Goal: Navigation & Orientation: Find specific page/section

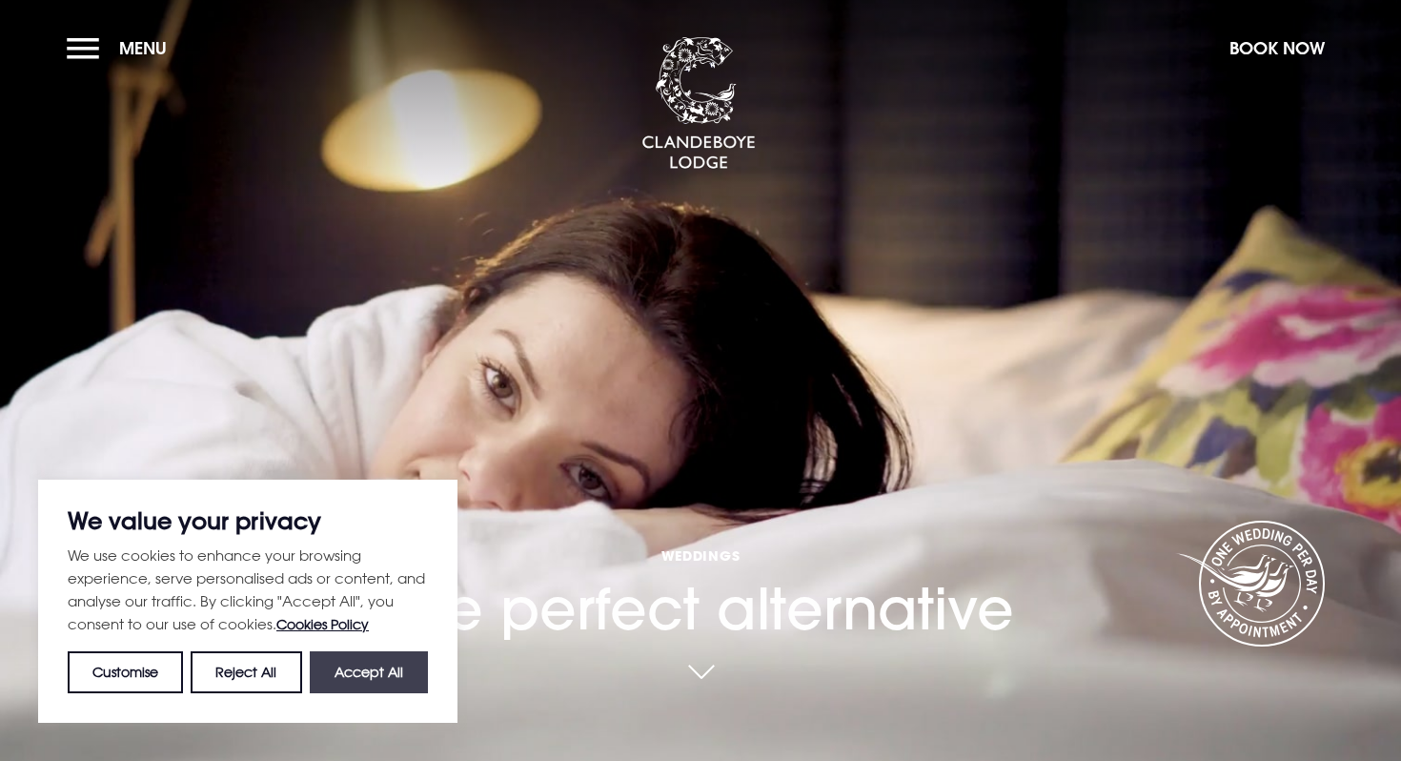
click at [372, 682] on button "Accept All" at bounding box center [369, 672] width 118 height 42
checkbox input "true"
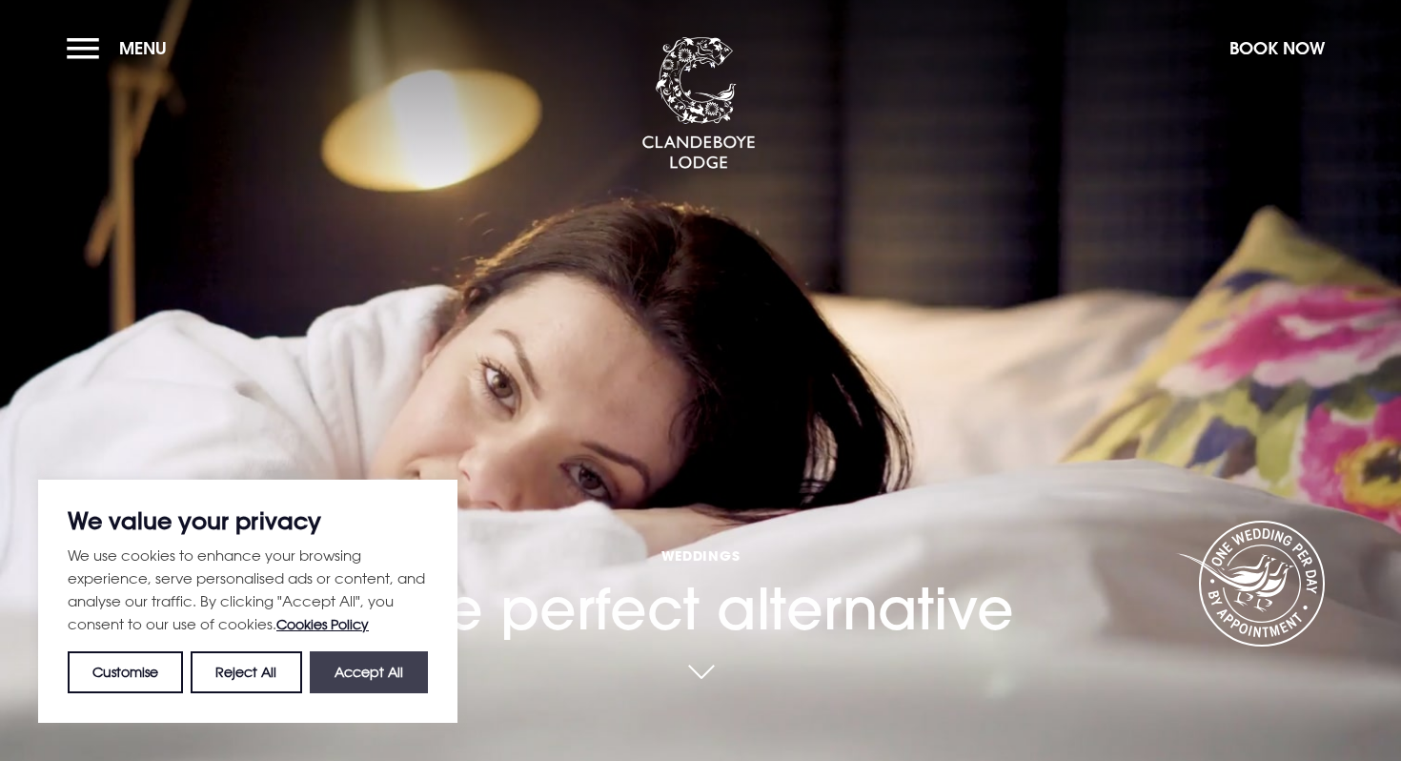
checkbox input "true"
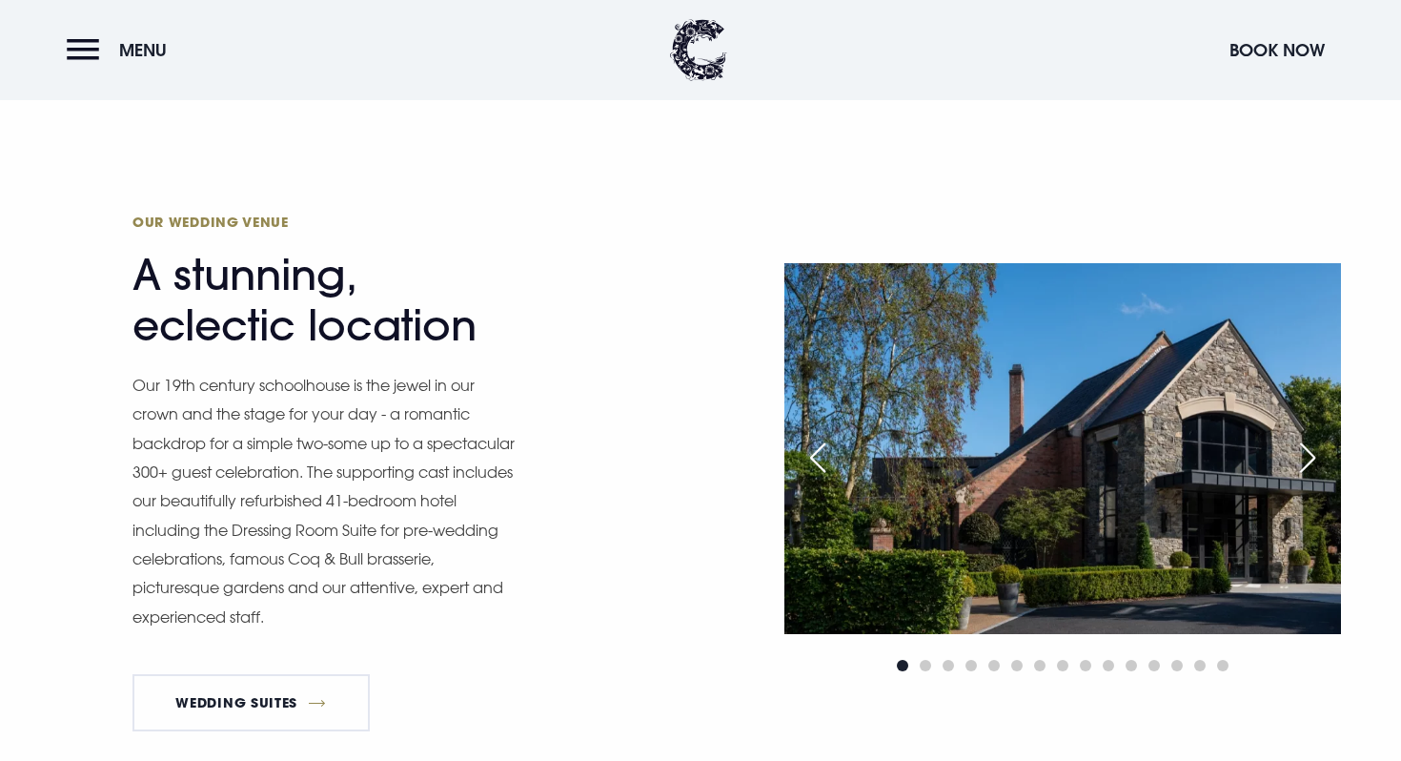
scroll to position [1990, 0]
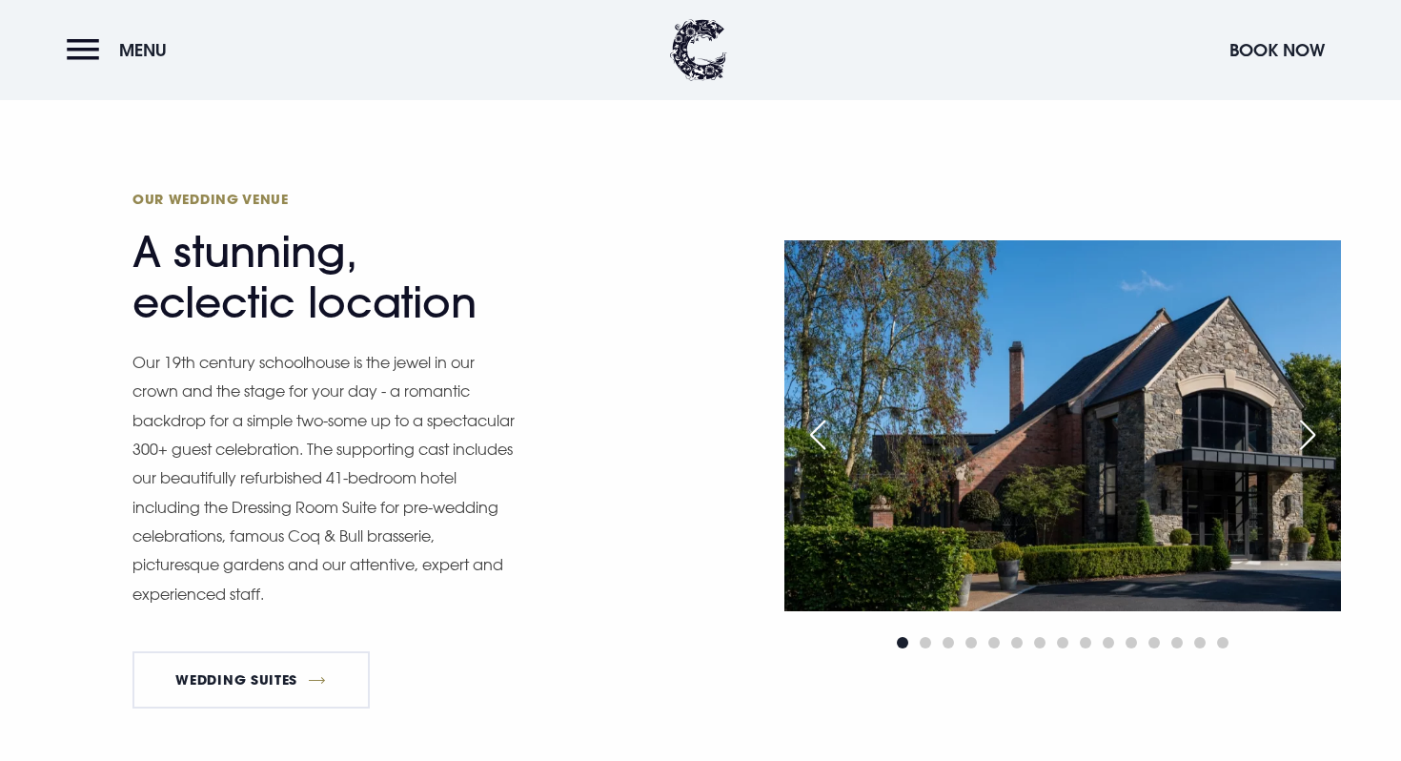
click at [1300, 438] on div "Next slide" at bounding box center [1308, 435] width 48 height 42
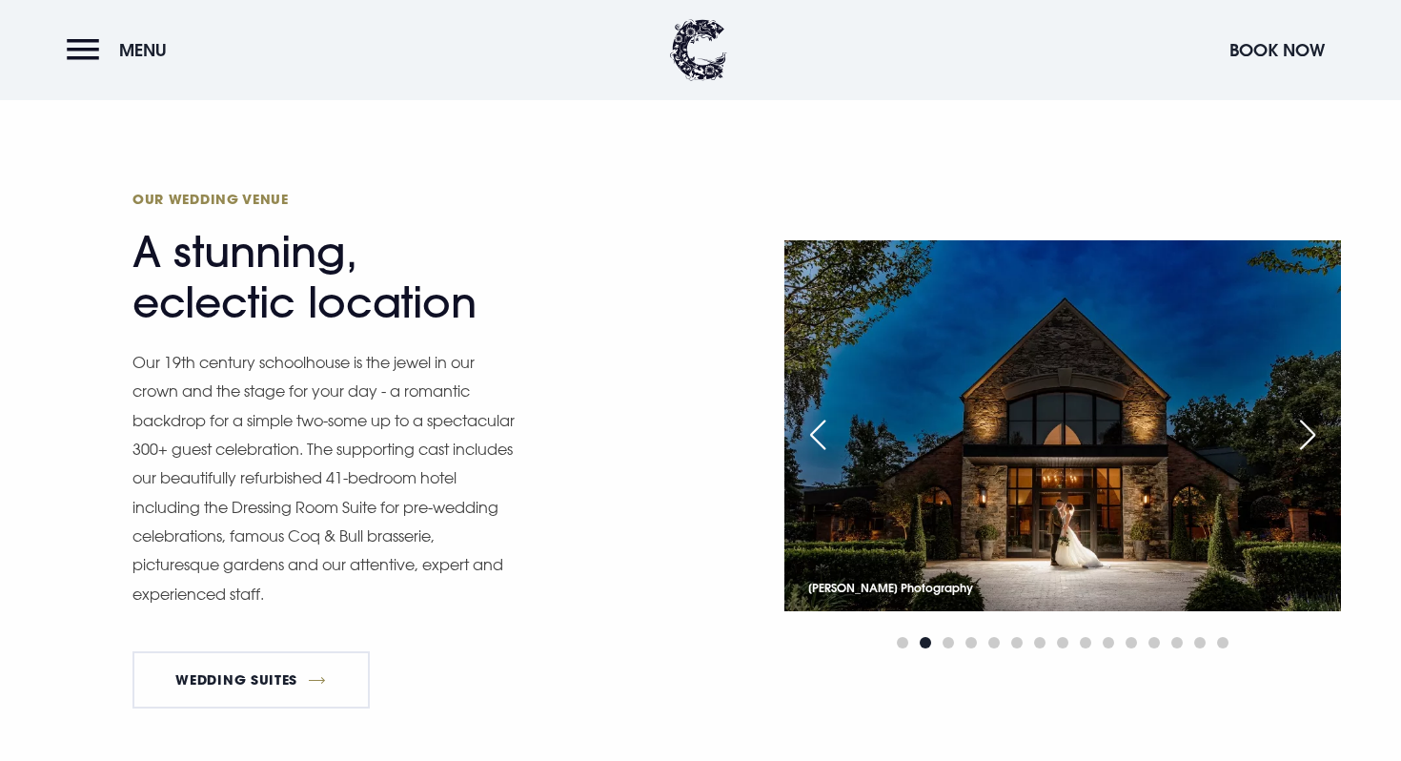
click at [1300, 438] on div "Next slide" at bounding box center [1308, 435] width 48 height 42
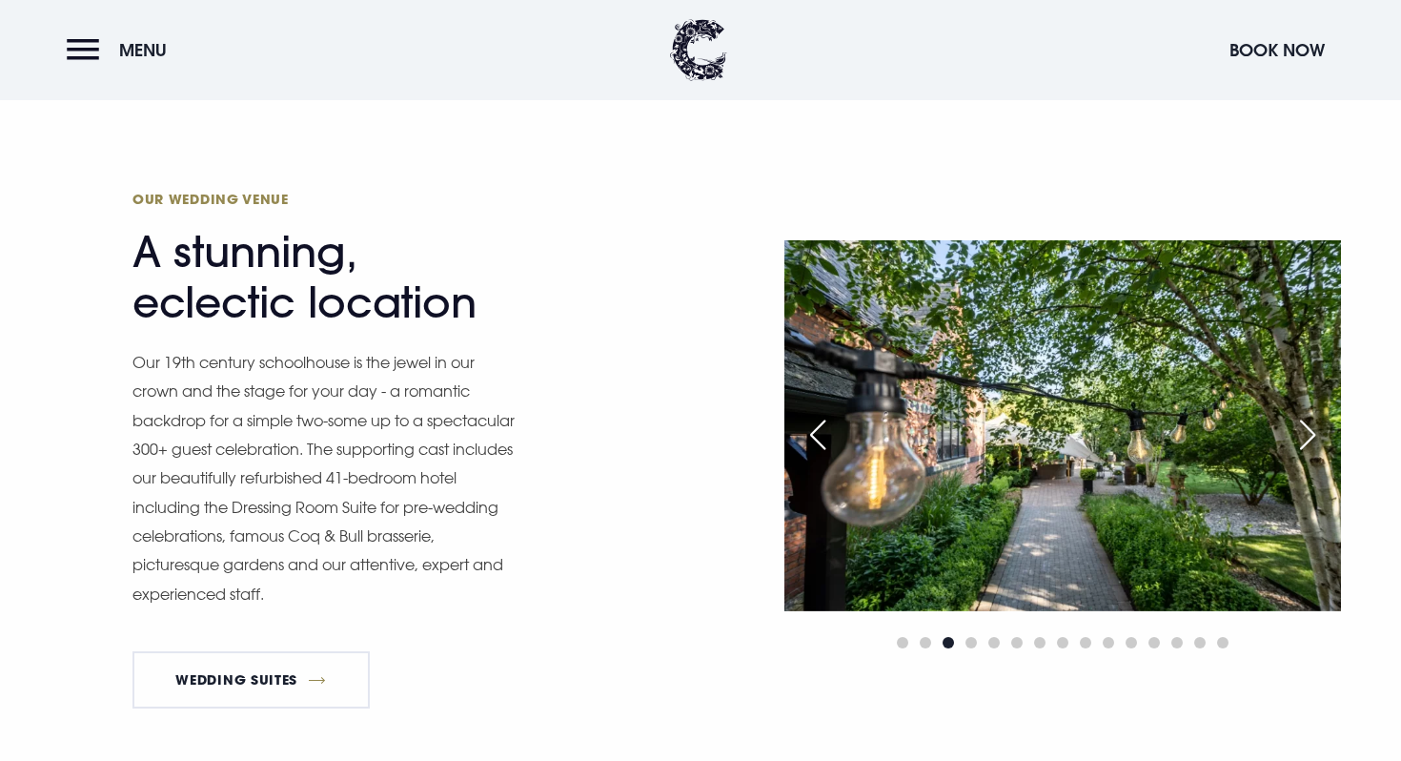
click at [1300, 438] on div "Next slide" at bounding box center [1308, 435] width 48 height 42
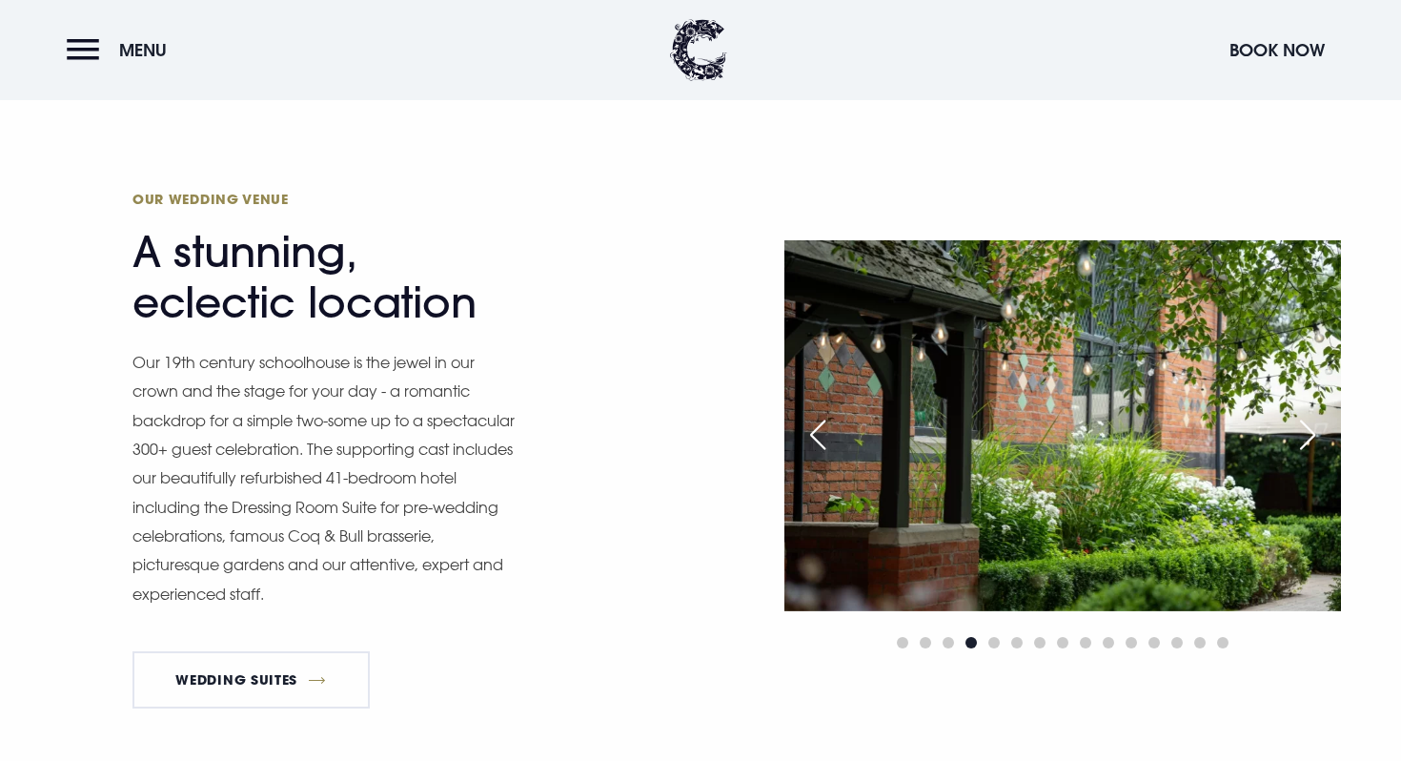
click at [1300, 438] on div "Next slide" at bounding box center [1308, 435] width 48 height 42
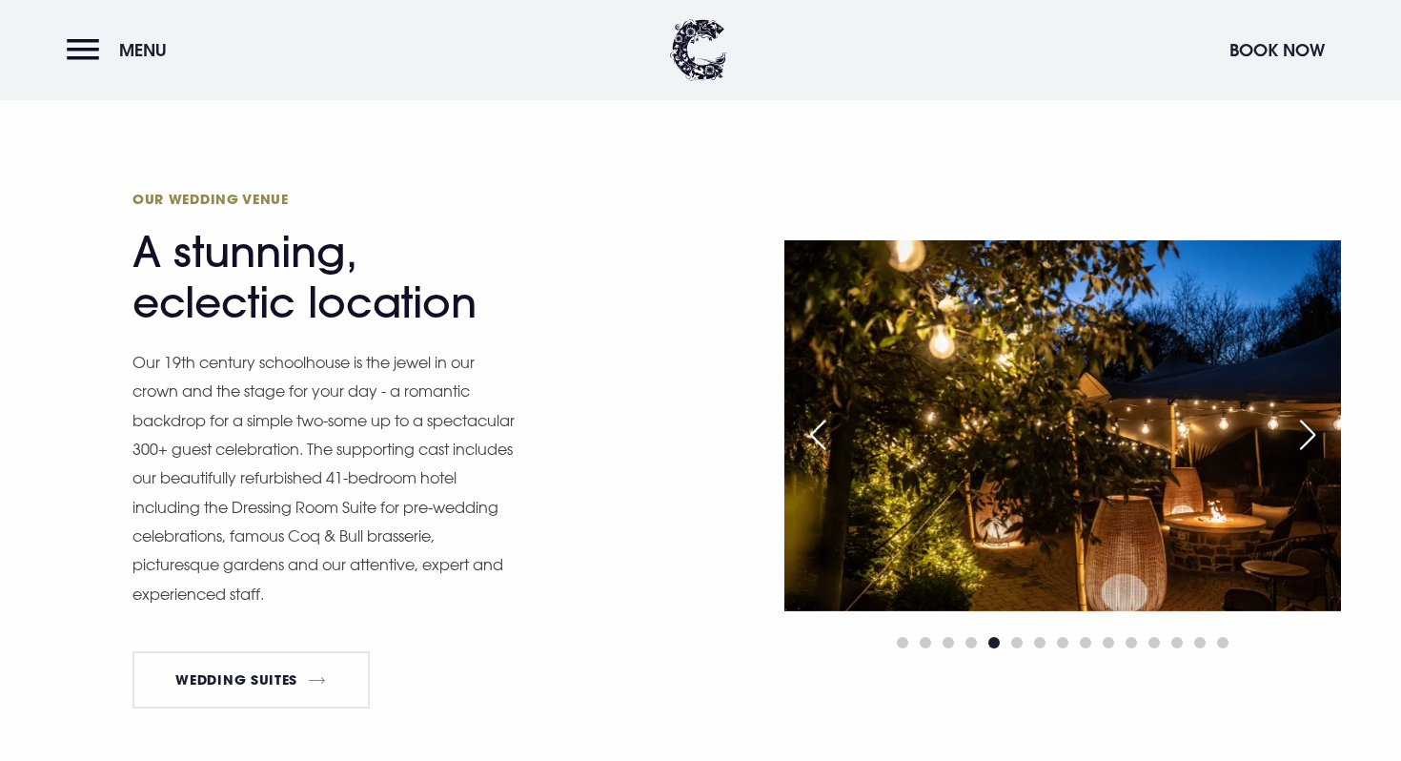
click at [1300, 438] on div "Next slide" at bounding box center [1308, 435] width 48 height 42
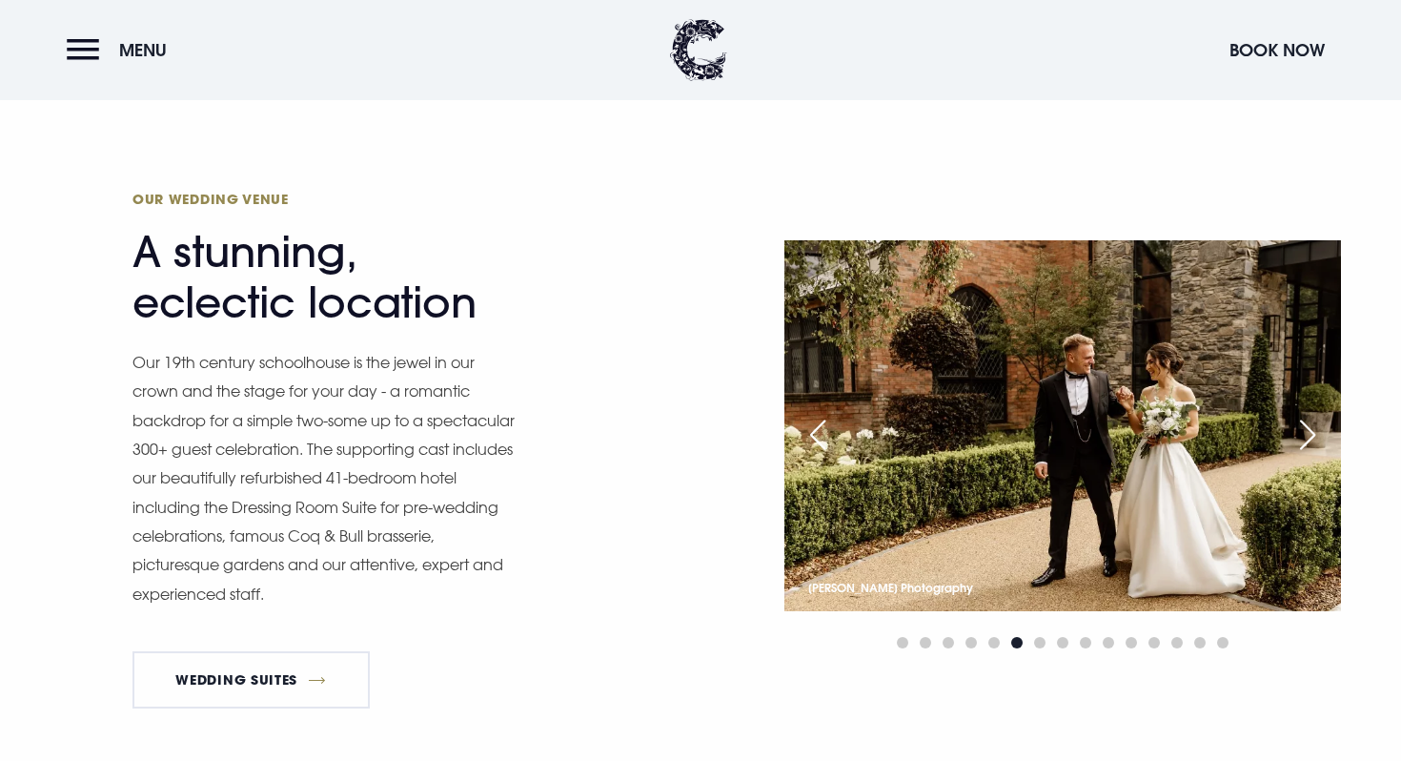
click at [1300, 438] on div "Next slide" at bounding box center [1308, 435] width 48 height 42
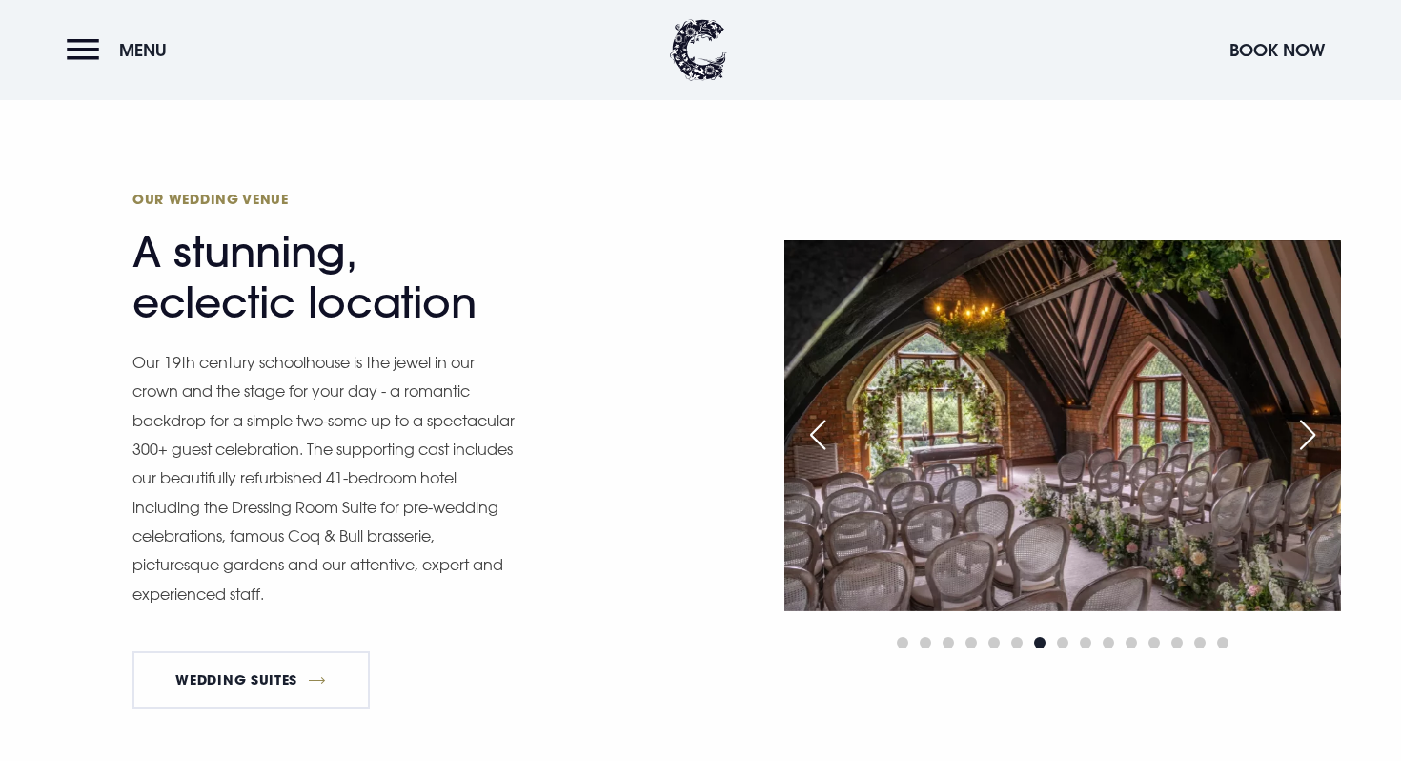
click at [1300, 438] on div "Next slide" at bounding box center [1308, 435] width 48 height 42
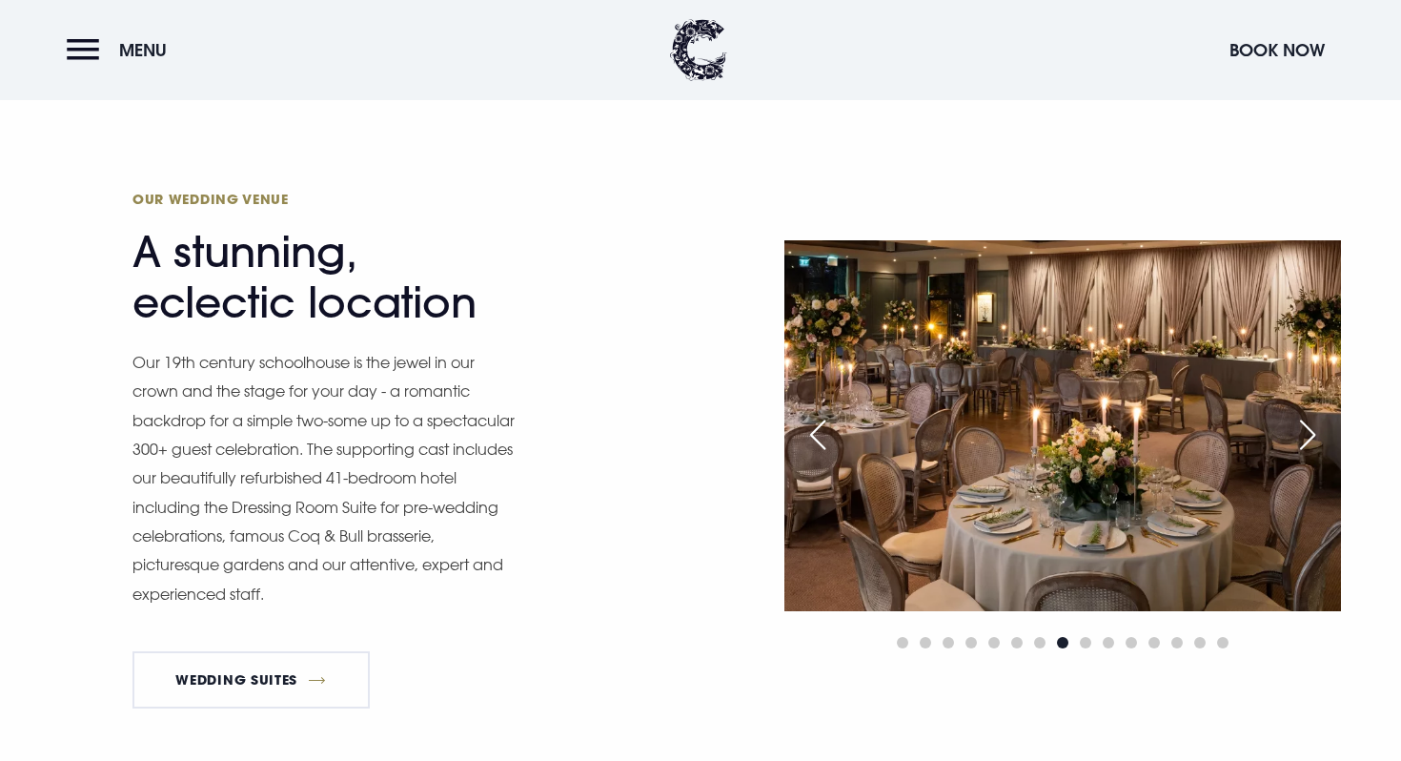
click at [1300, 438] on div "Next slide" at bounding box center [1308, 435] width 48 height 42
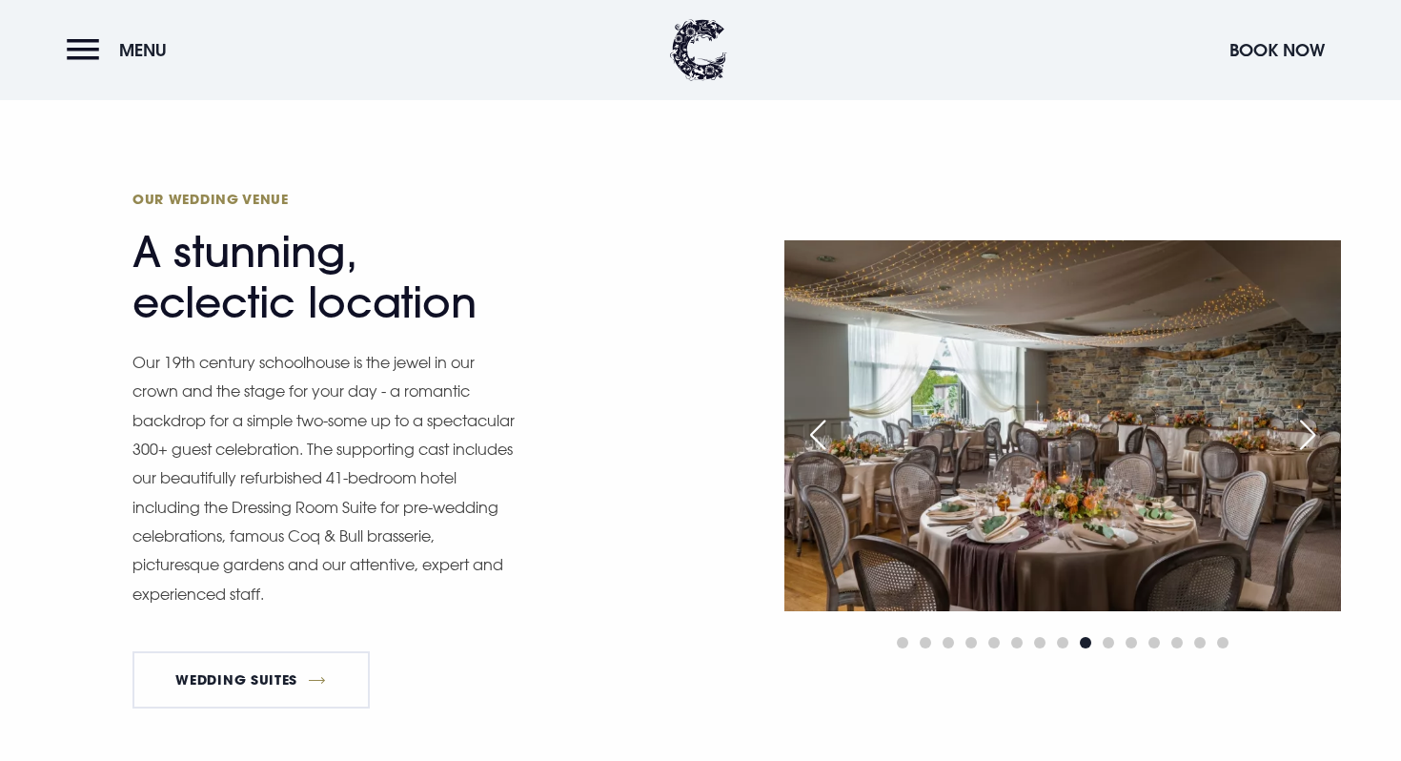
click at [1300, 438] on div "Next slide" at bounding box center [1308, 435] width 48 height 42
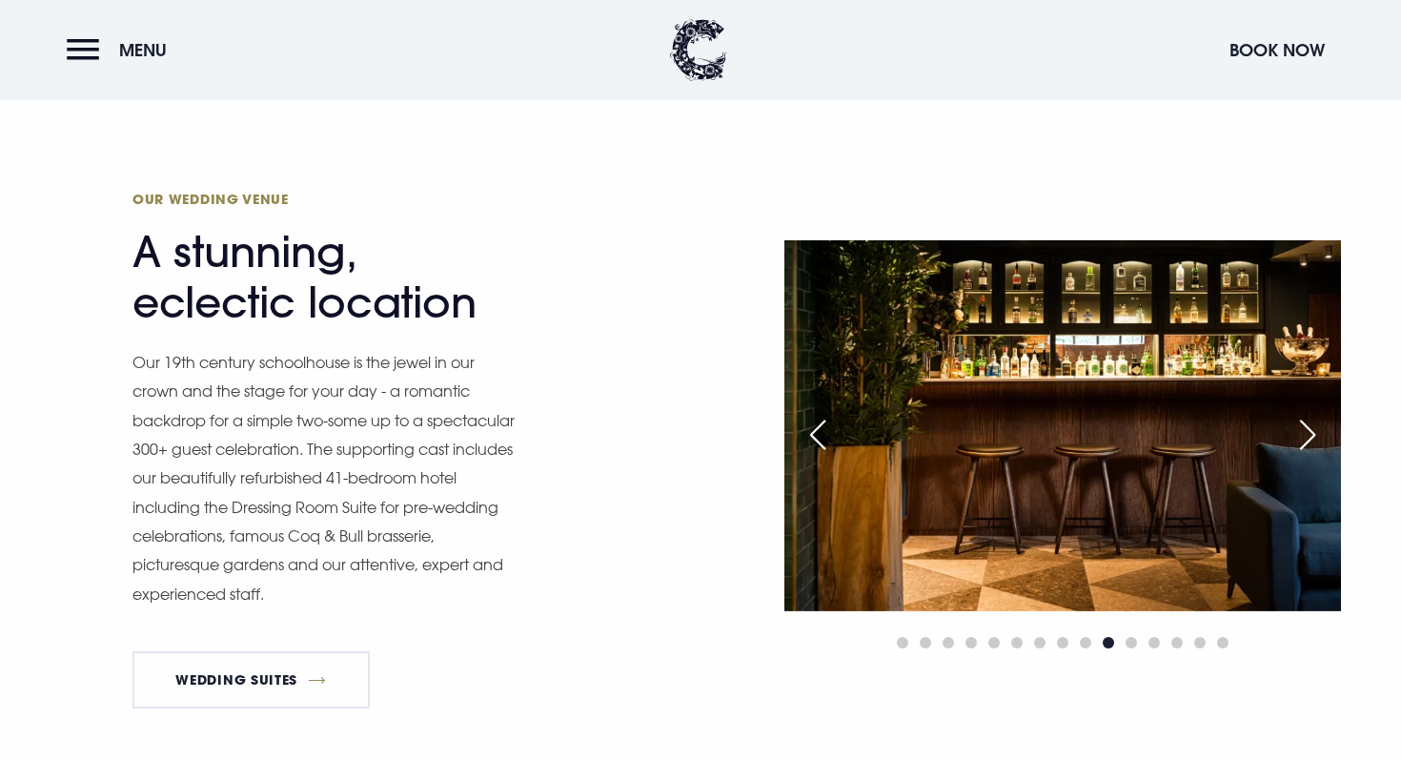
click at [1300, 438] on div "Next slide" at bounding box center [1308, 435] width 48 height 42
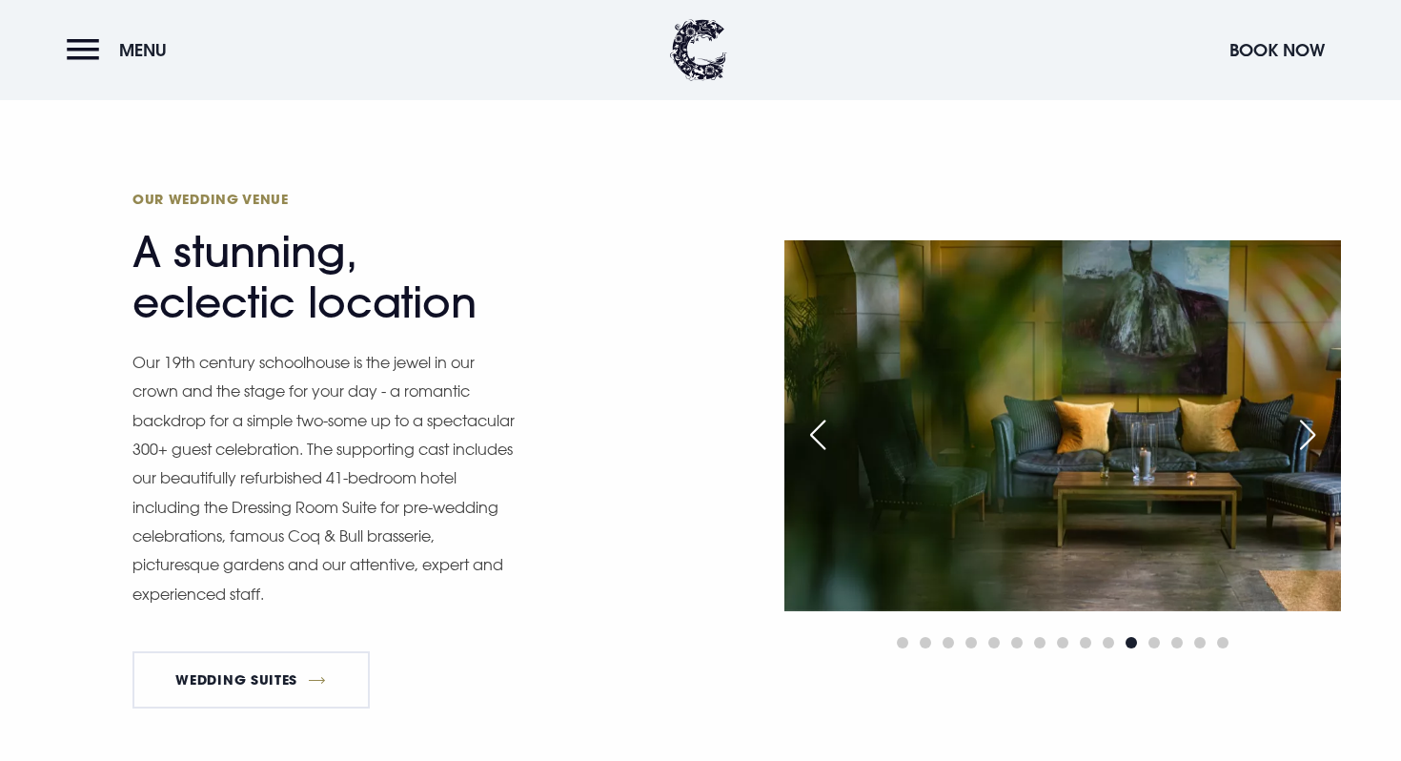
click at [1300, 438] on div "Next slide" at bounding box center [1308, 435] width 48 height 42
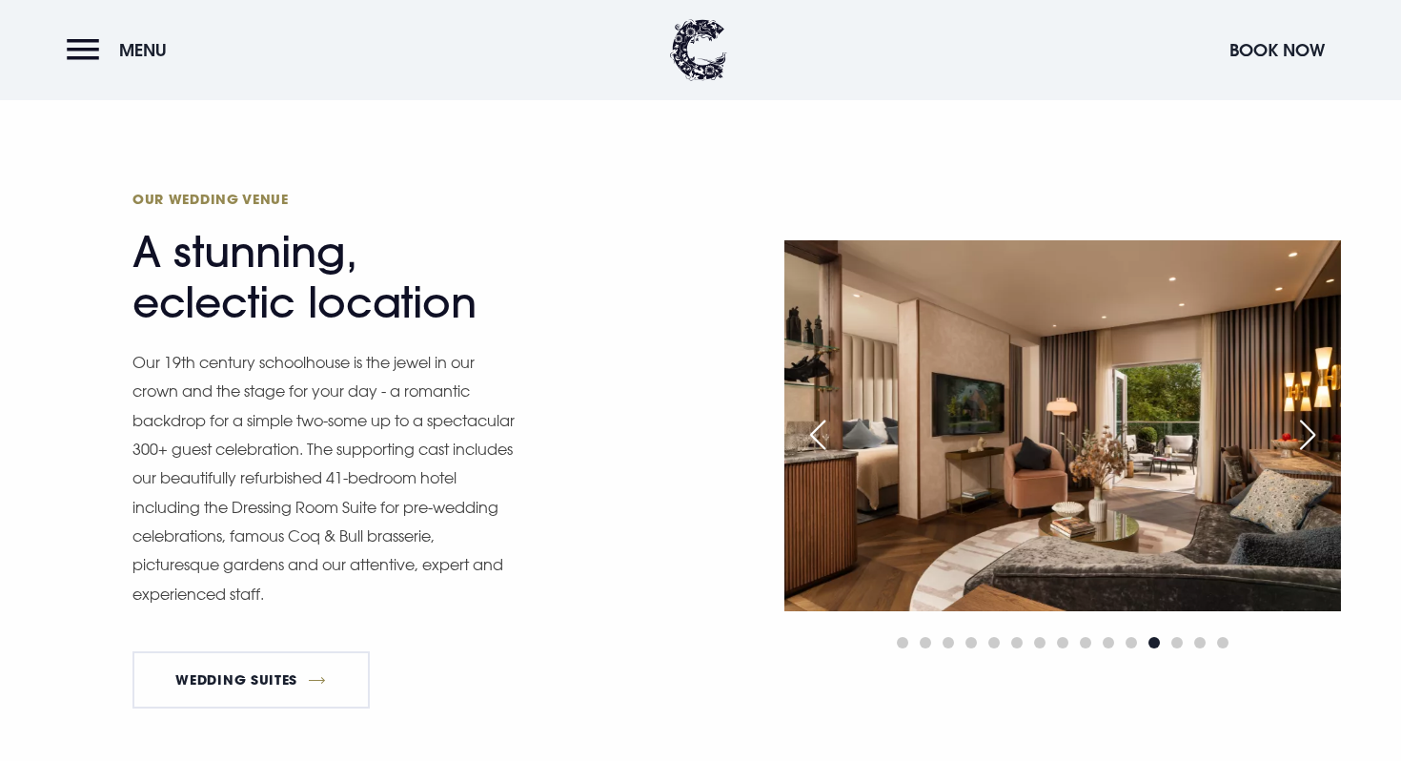
click at [1300, 438] on div "Next slide" at bounding box center [1308, 435] width 48 height 42
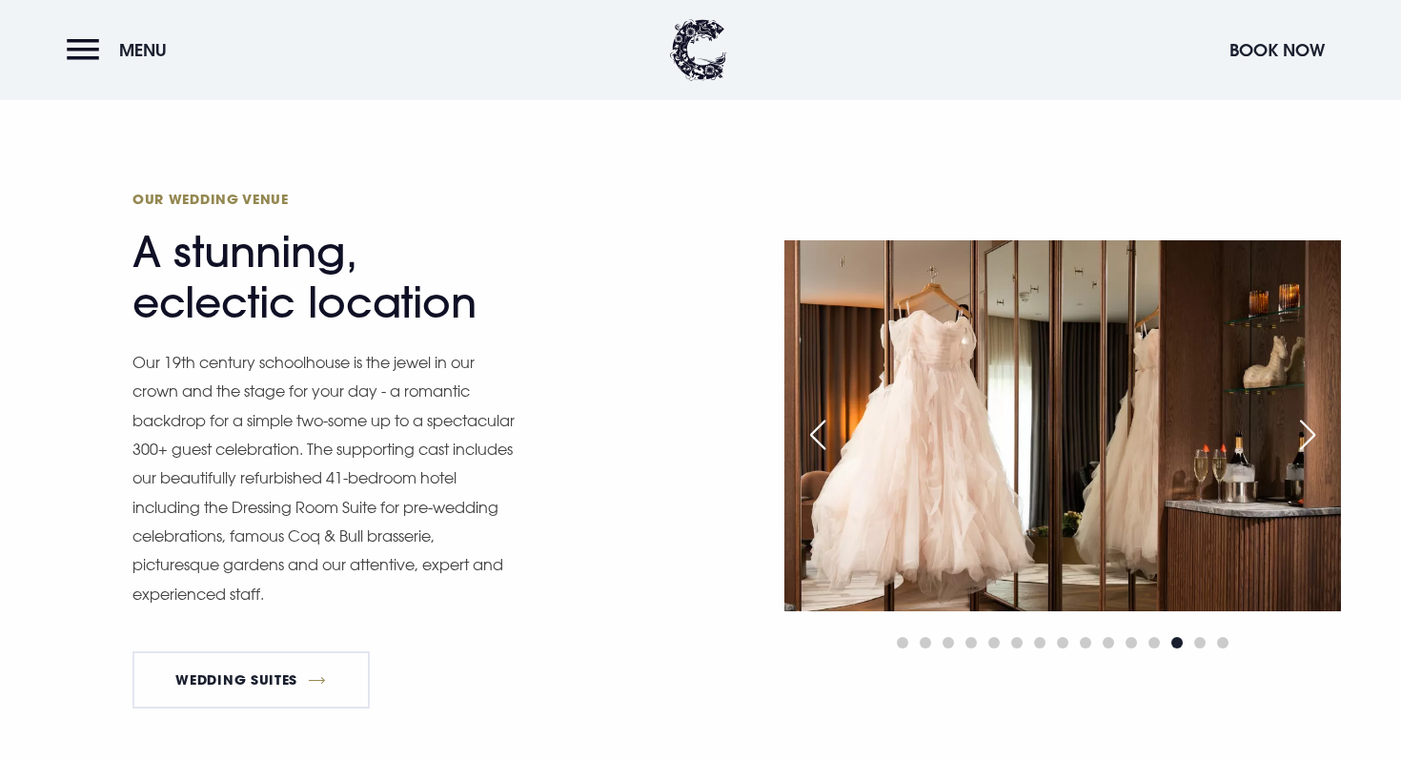
click at [1300, 438] on div "Next slide" at bounding box center [1308, 435] width 48 height 42
